Goal: Transaction & Acquisition: Purchase product/service

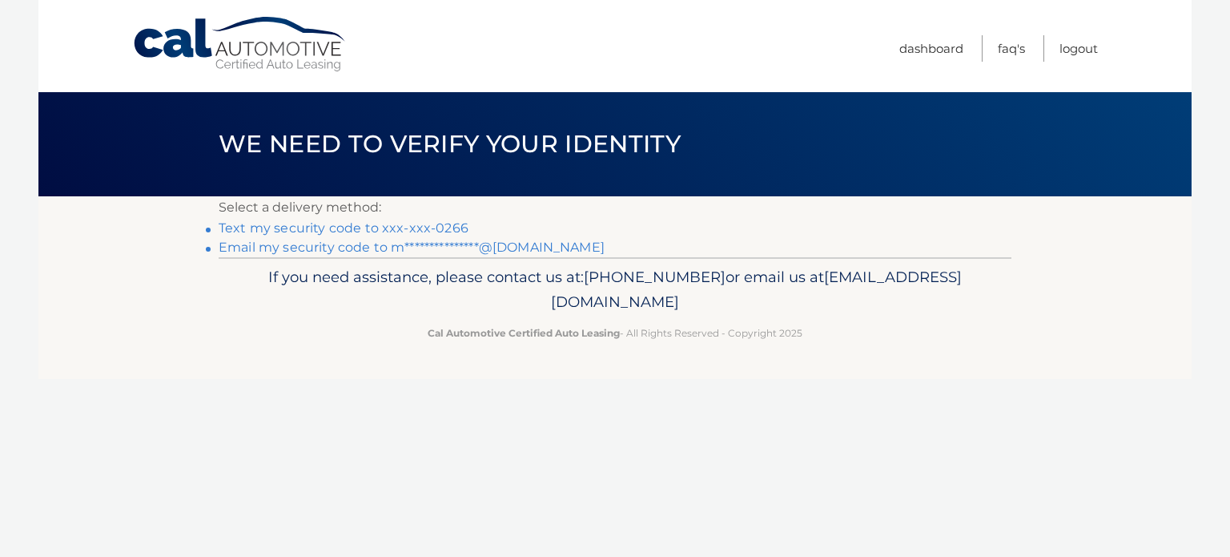
click at [453, 228] on link "Text my security code to xxx-xxx-0266" at bounding box center [344, 227] width 250 height 15
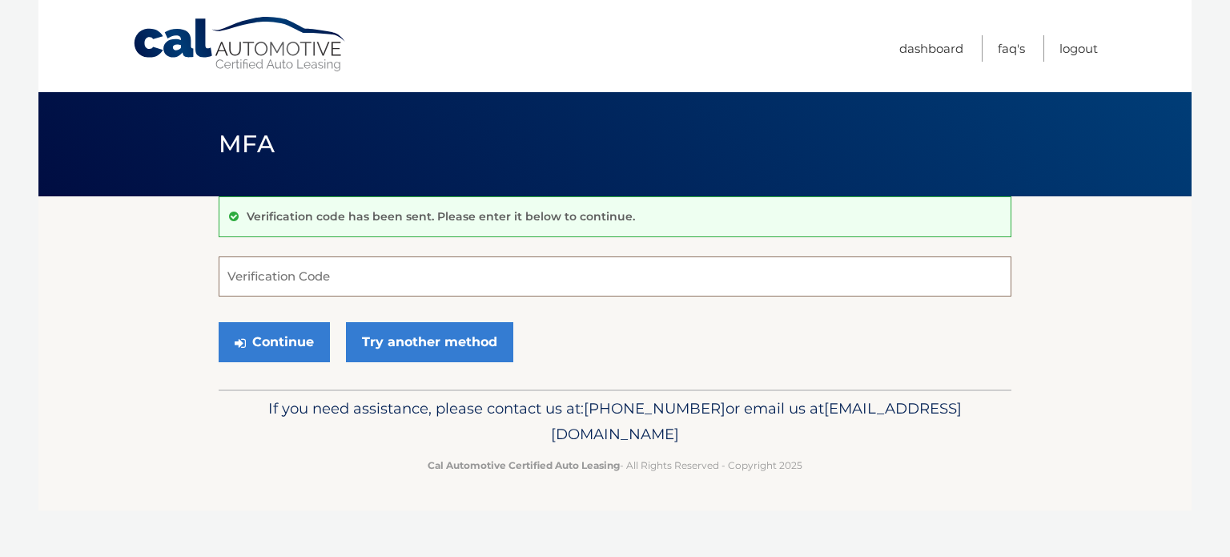
click at [276, 272] on input "Verification Code" at bounding box center [615, 276] width 793 height 40
type input "376705"
click at [298, 337] on button "Continue" at bounding box center [274, 342] width 111 height 40
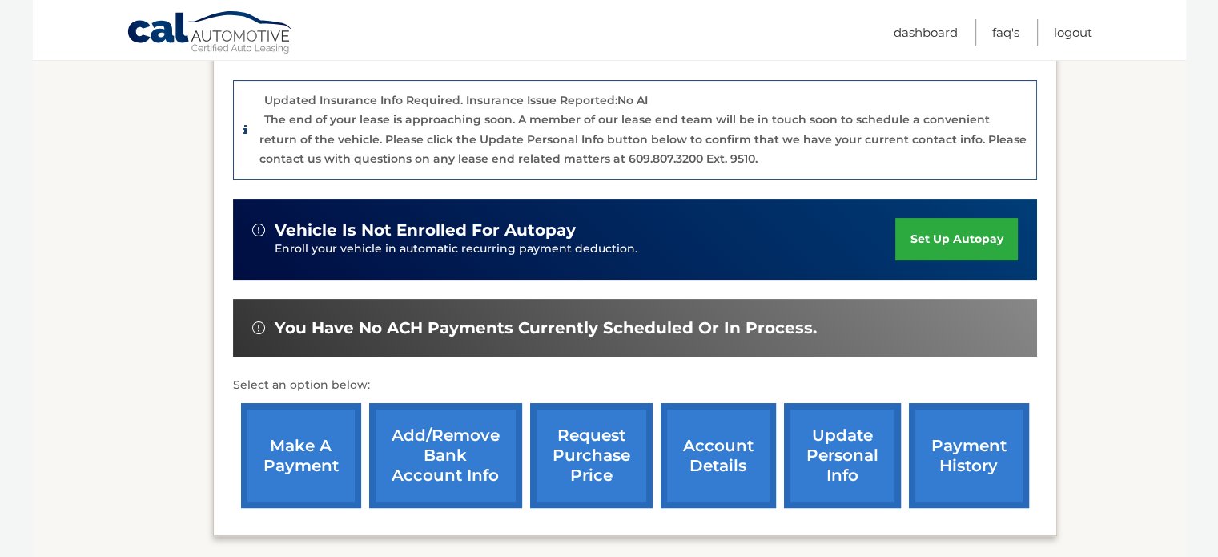
scroll to position [400, 0]
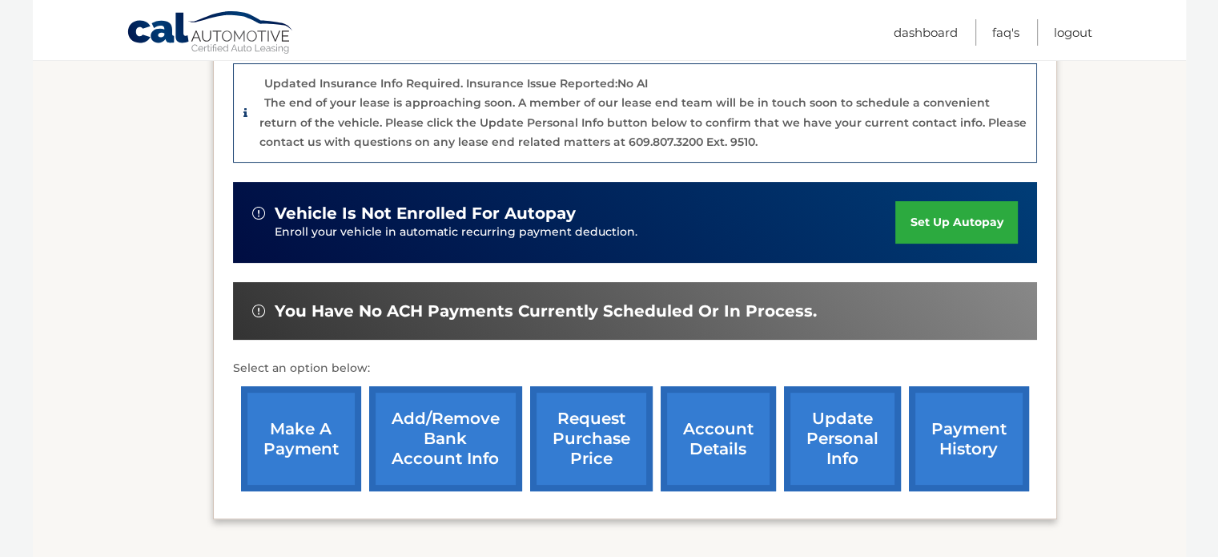
click at [302, 425] on link "make a payment" at bounding box center [301, 438] width 120 height 105
click at [979, 429] on link "payment history" at bounding box center [969, 438] width 120 height 105
click at [301, 412] on link "make a payment" at bounding box center [301, 438] width 120 height 105
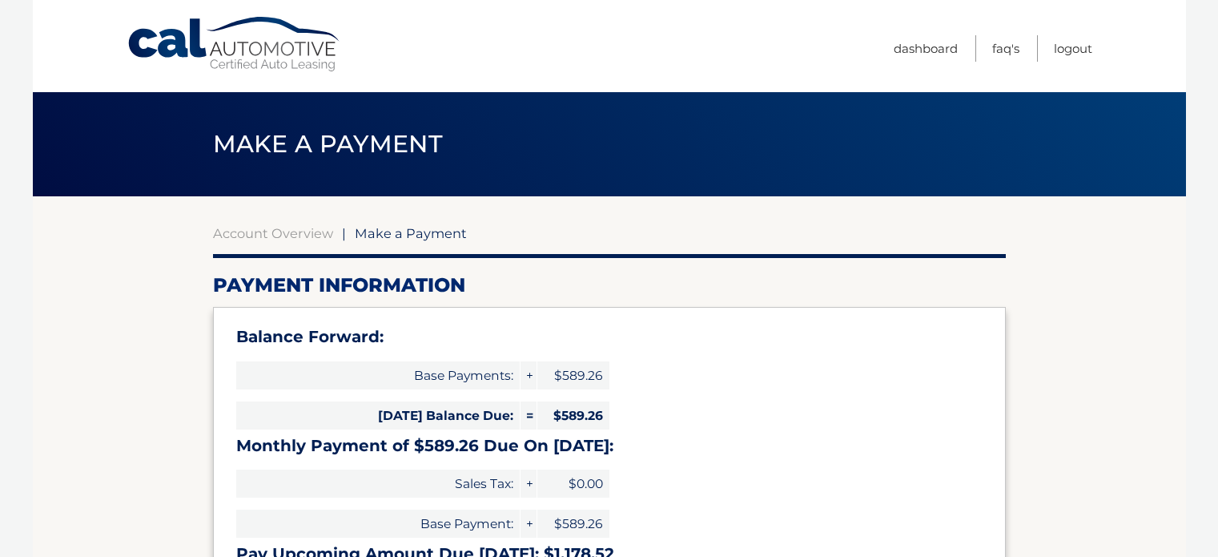
select select "MzBkYWE1MmQtM2NhYS00YWE1LTkyMDgtZjE4M2JjMzU4OGU4"
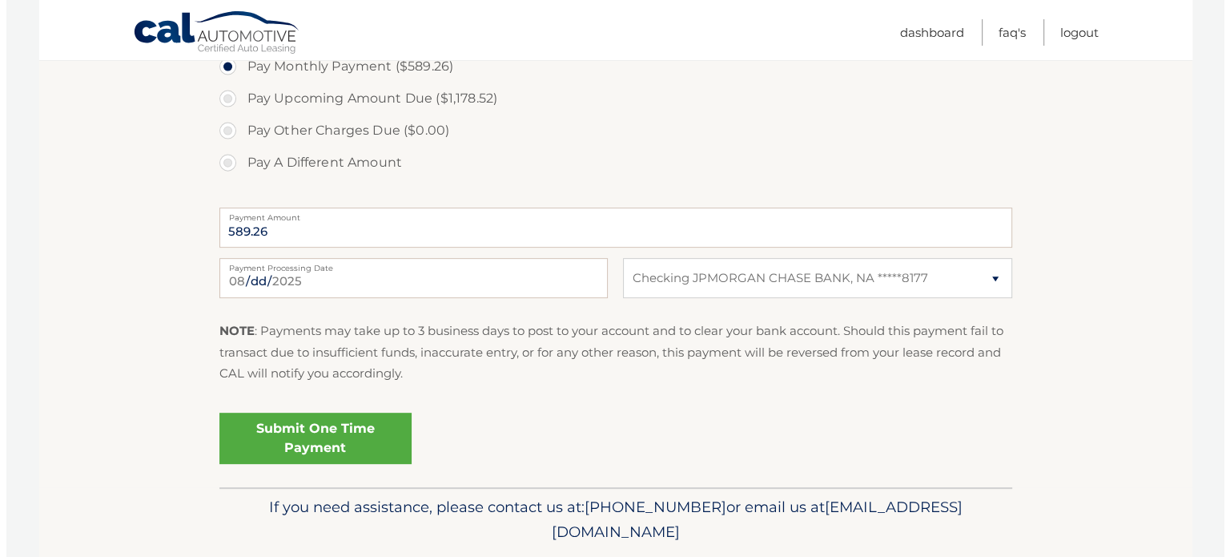
scroll to position [641, 0]
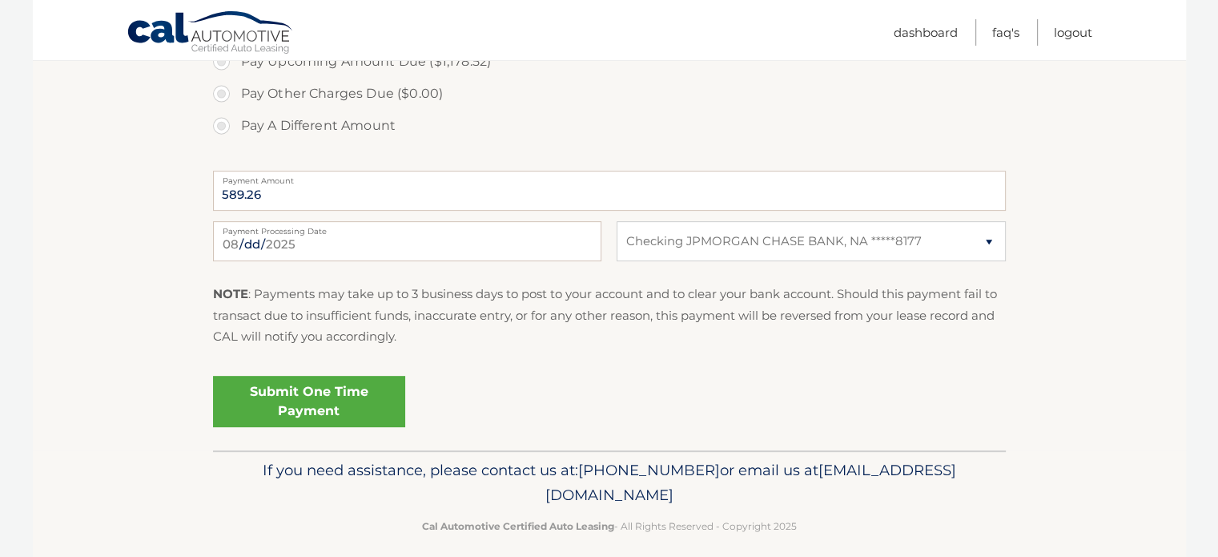
click at [341, 407] on link "Submit One Time Payment" at bounding box center [309, 401] width 192 height 51
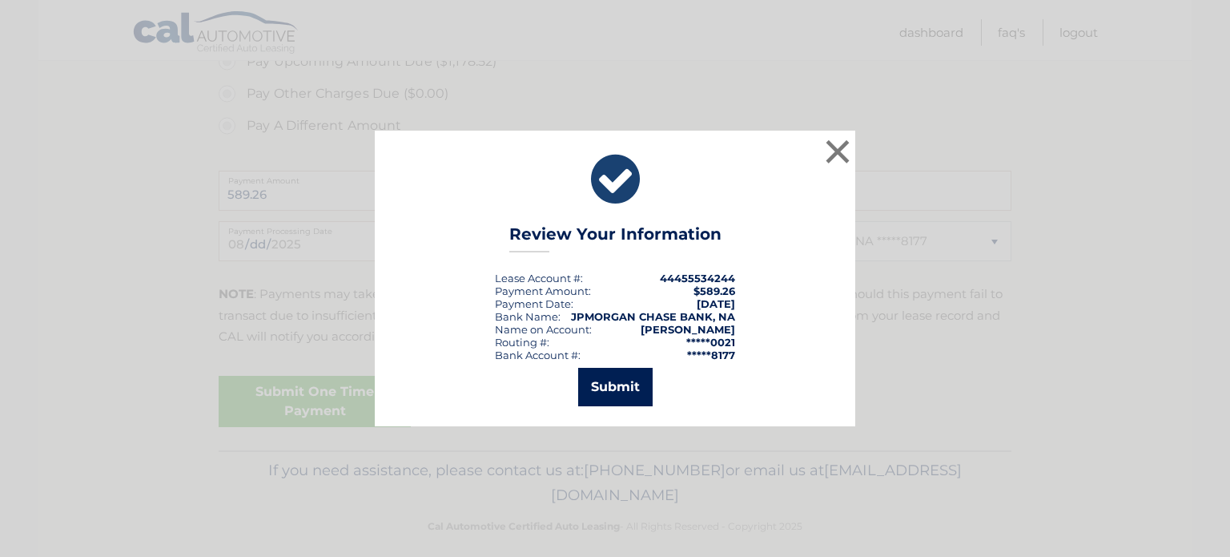
click at [625, 384] on button "Submit" at bounding box center [615, 387] width 74 height 38
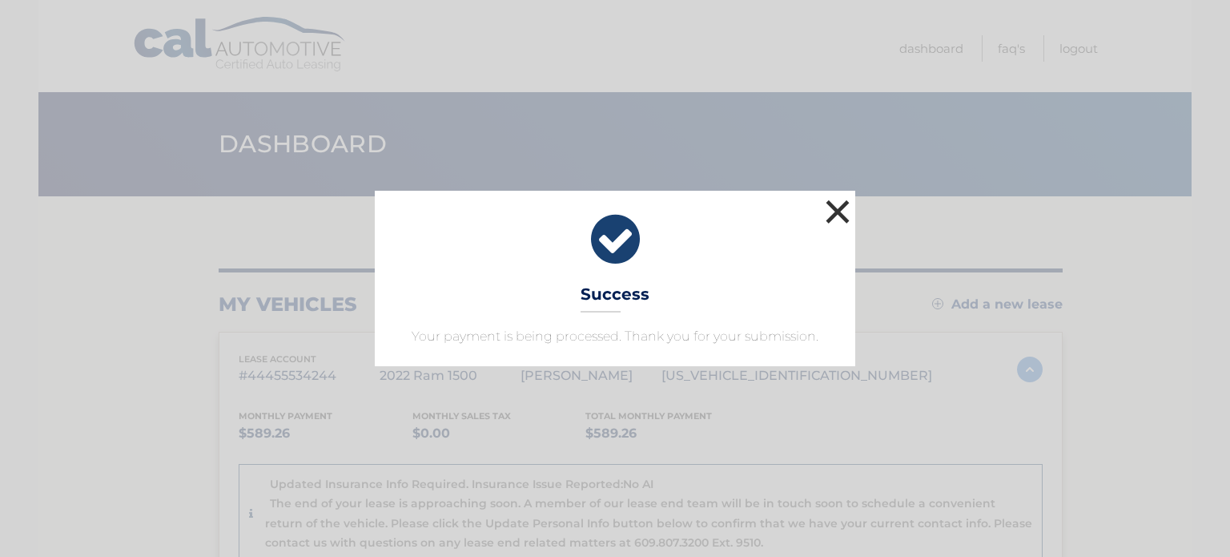
click at [840, 211] on button "×" at bounding box center [838, 211] width 32 height 32
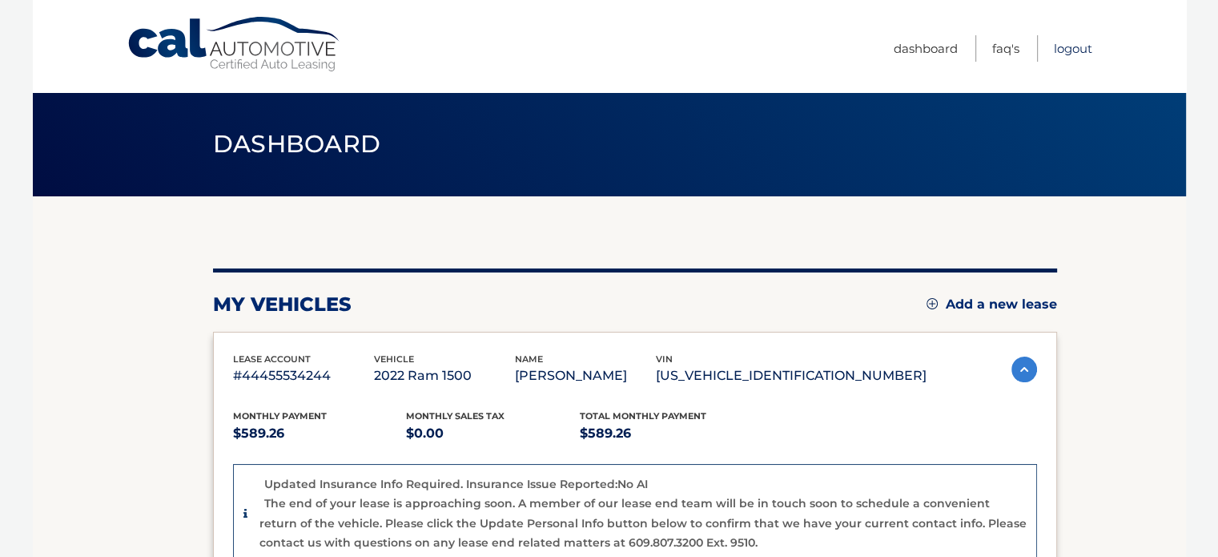
click at [1074, 44] on link "Logout" at bounding box center [1073, 48] width 38 height 26
